Goal: Task Accomplishment & Management: Manage account settings

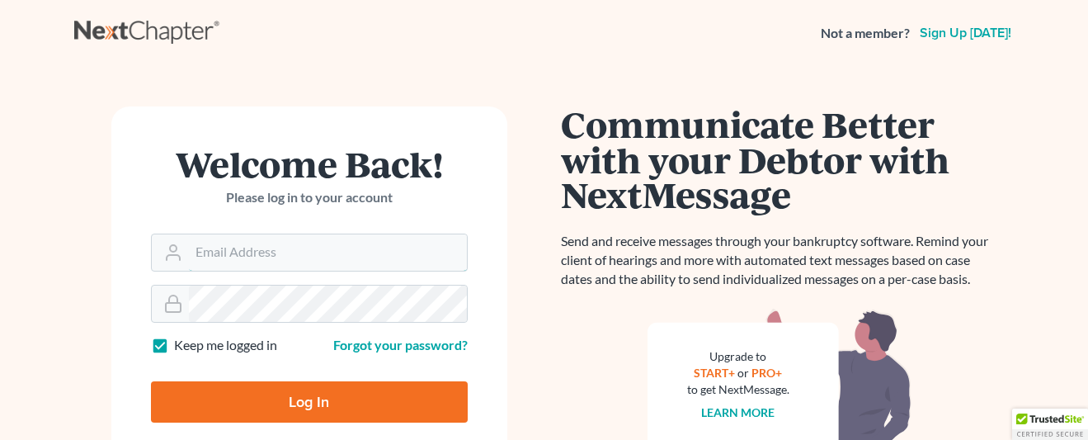
type input "[EMAIL_ADDRESS][DOMAIN_NAME]"
click at [323, 403] on input "Log In" at bounding box center [309, 401] width 317 height 41
type input "Thinking..."
